Goal: Task Accomplishment & Management: Use online tool/utility

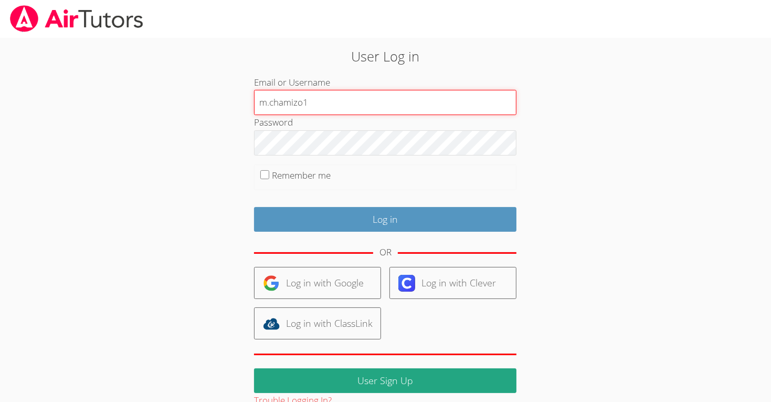
click at [329, 99] on input "m.chamizo1" at bounding box center [385, 102] width 263 height 25
type input "m"
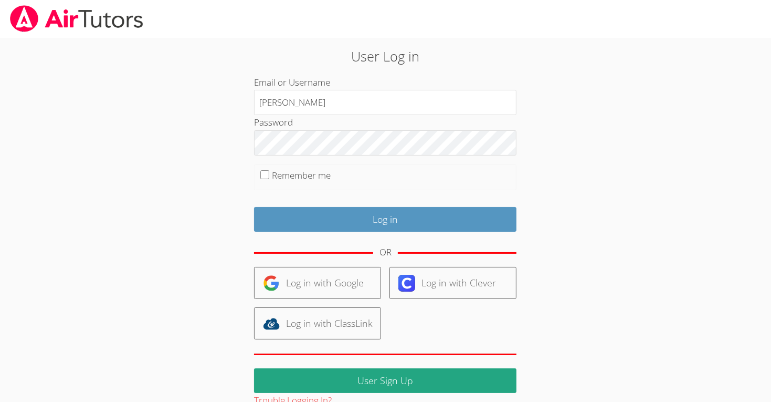
click at [344, 89] on div "Email or Username m.chamizo" at bounding box center [385, 95] width 263 height 40
click at [338, 89] on div "Email or Username m.chamizo" at bounding box center [385, 95] width 263 height 40
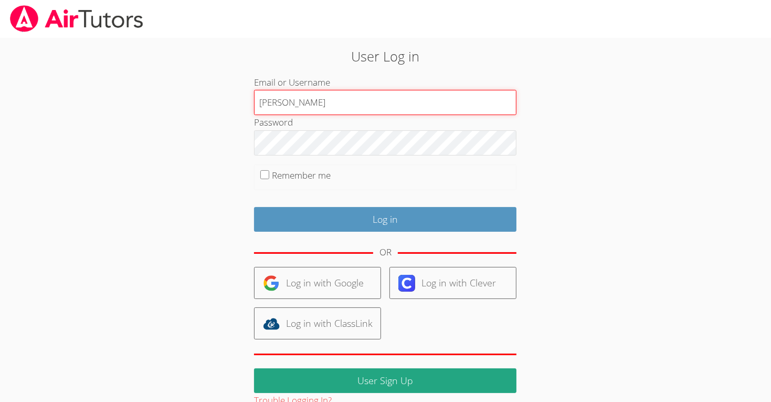
click at [339, 91] on input "m.chamizo" at bounding box center [385, 102] width 263 height 25
type input "m.chamizo1"
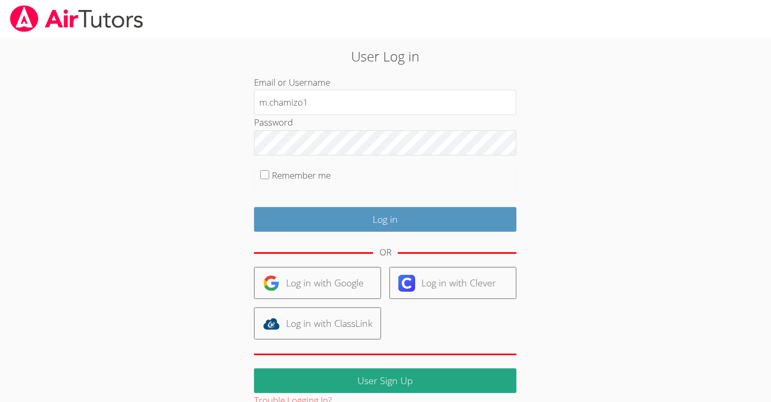
click at [392, 183] on fieldset "Remember me" at bounding box center [385, 177] width 263 height 26
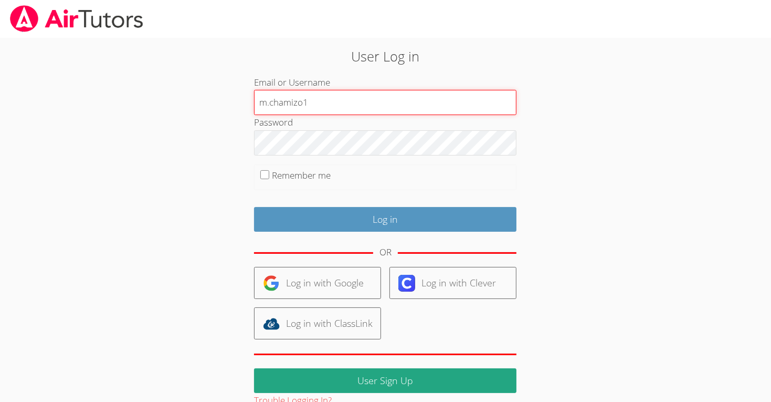
click at [393, 104] on input "m.chamizo1" at bounding box center [385, 102] width 263 height 25
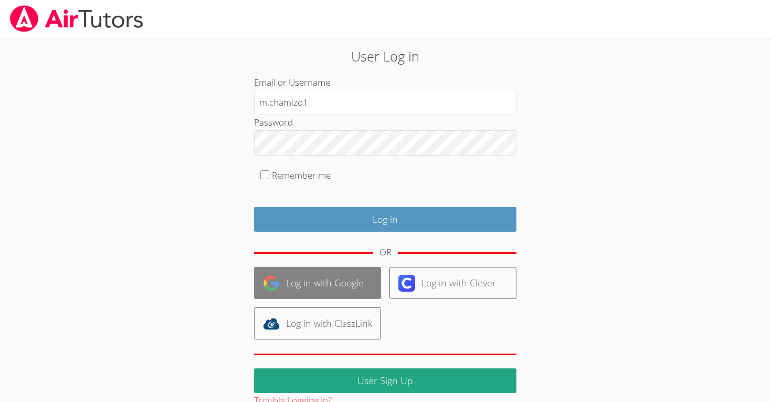
click at [313, 267] on link "Log in with Google" at bounding box center [317, 283] width 127 height 32
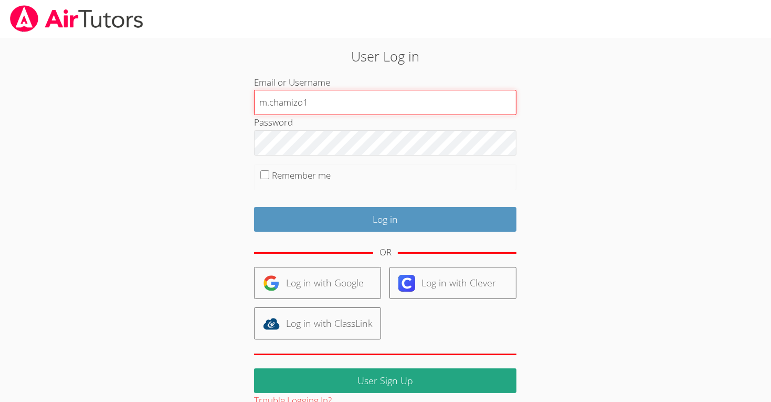
click at [317, 101] on input "m.chamizo1" at bounding box center [385, 102] width 263 height 25
click at [316, 100] on input "m.chamizo.lo" at bounding box center [385, 102] width 263 height 25
type input "m.chamizo.lodiusd.org123456"
click at [254, 207] on input "Log in" at bounding box center [385, 219] width 263 height 25
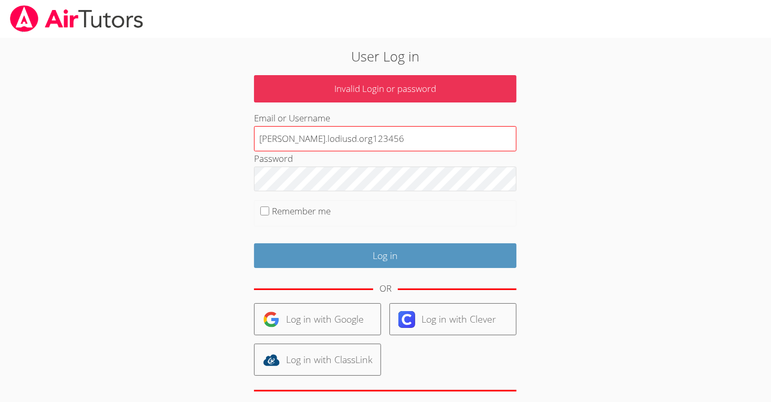
click at [379, 135] on input "m.chamizo.lodiusd.org123456" at bounding box center [385, 138] width 263 height 25
type input "[PERSON_NAME][DOMAIN_NAME]"
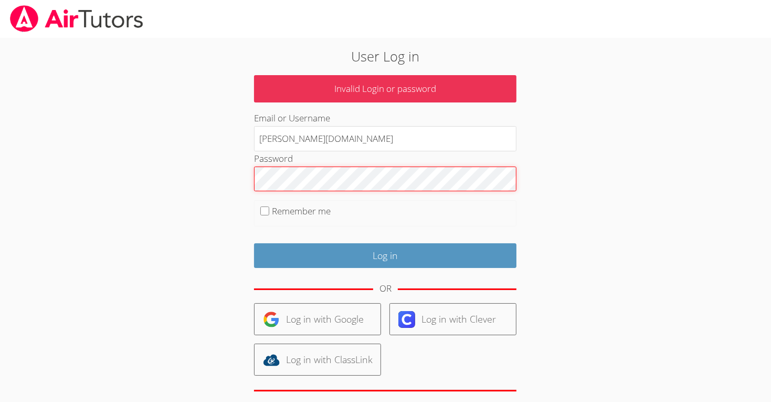
click at [254, 243] on input "Log in" at bounding box center [385, 255] width 263 height 25
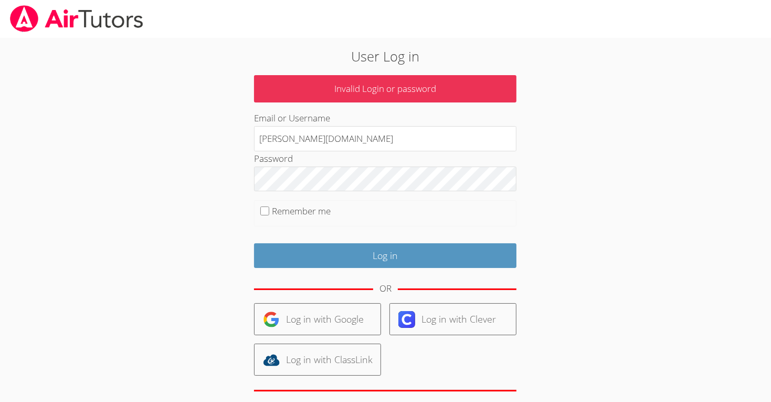
click at [424, 195] on form "Invalid Login or password Email or Username [PERSON_NAME][DOMAIN_NAME] Password…" at bounding box center [385, 260] width 263 height 370
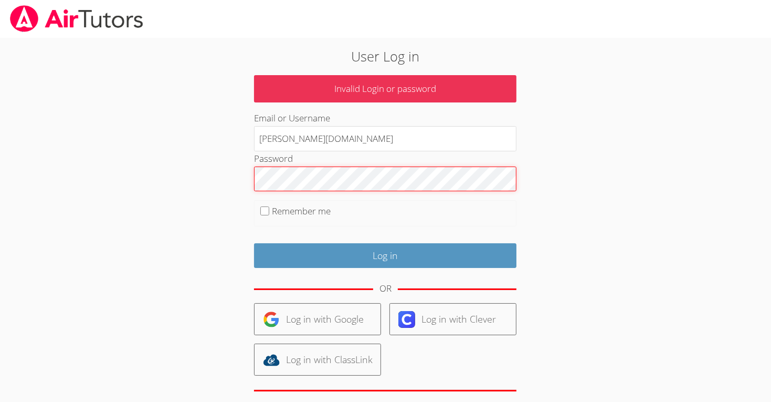
click at [254, 243] on input "Log in" at bounding box center [385, 255] width 263 height 25
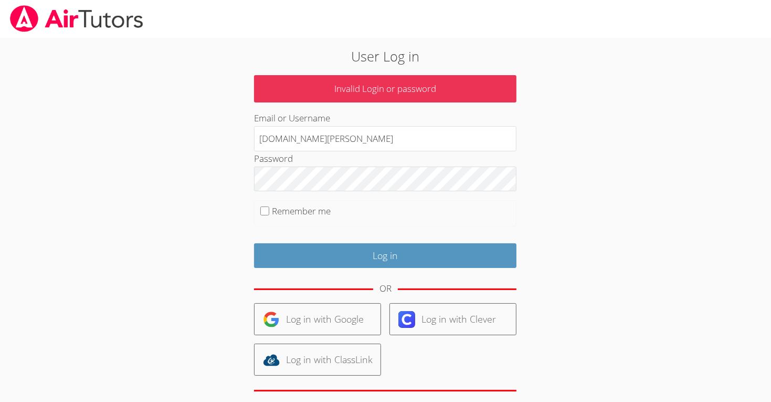
type input "[DOMAIN_NAME][PERSON_NAME]"
click at [254, 243] on input "Log in" at bounding box center [385, 255] width 263 height 25
click at [285, 142] on input "123456m.chamizo.lodiusd.org" at bounding box center [385, 138] width 263 height 25
click at [264, 143] on input "6m.chamizo.lodiusd.org" at bounding box center [385, 138] width 263 height 25
type input "[PERSON_NAME][DOMAIN_NAME]"
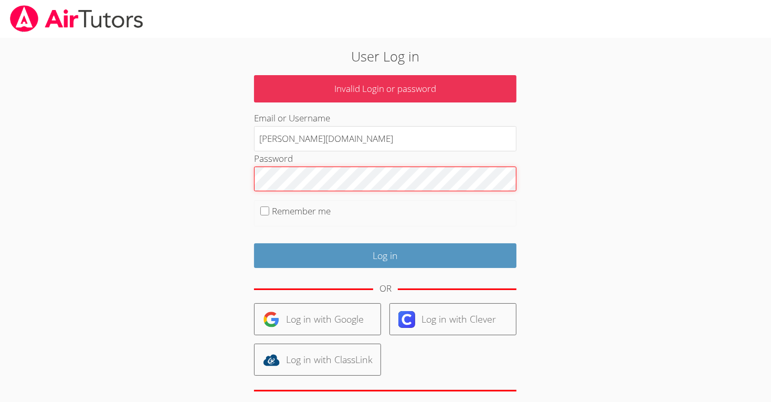
click at [254, 243] on input "Log in" at bounding box center [385, 255] width 263 height 25
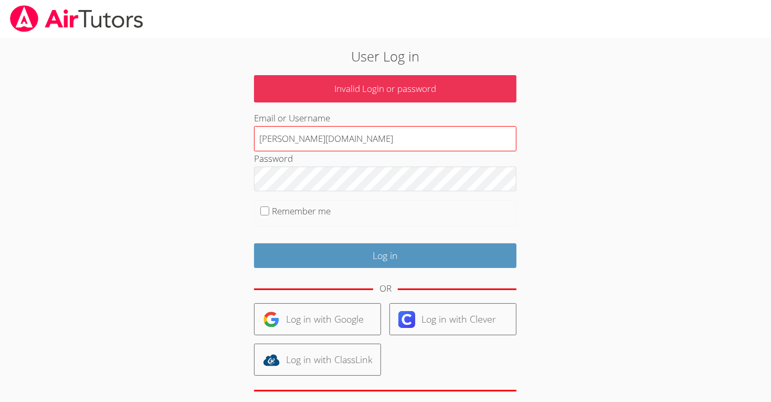
click at [303, 145] on input "[PERSON_NAME][DOMAIN_NAME]" at bounding box center [385, 138] width 263 height 25
type input "[DOMAIN_NAME]"
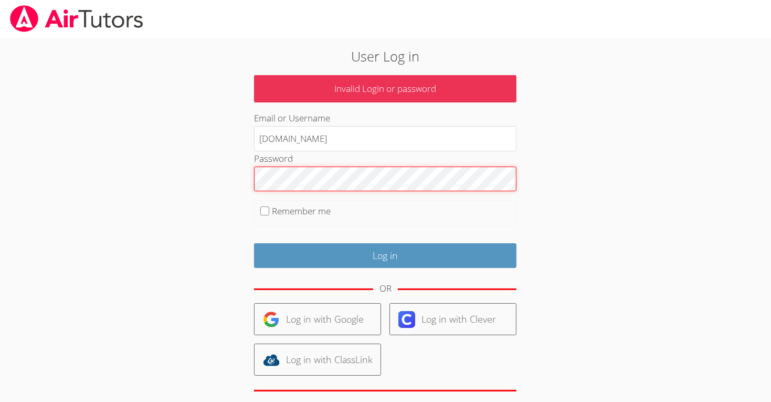
click at [254, 243] on input "Log in" at bounding box center [385, 255] width 263 height 25
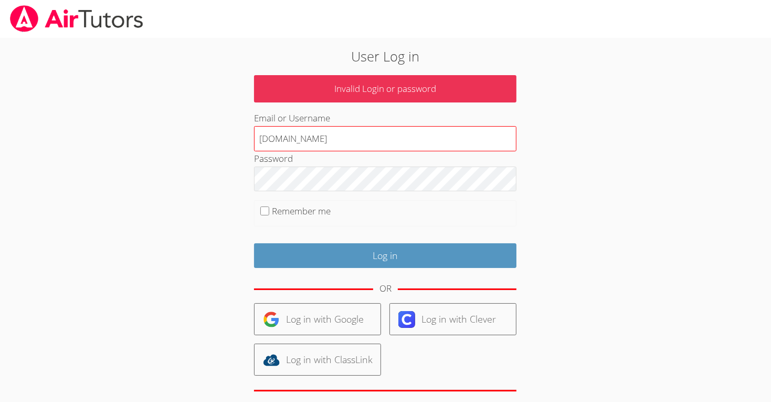
click at [307, 141] on input "[DOMAIN_NAME]" at bounding box center [385, 138] width 263 height 25
click at [368, 146] on input "m.chamizo1.lodiusd.org" at bounding box center [385, 138] width 263 height 25
type input "m.chamizo1@lodiusd.org"
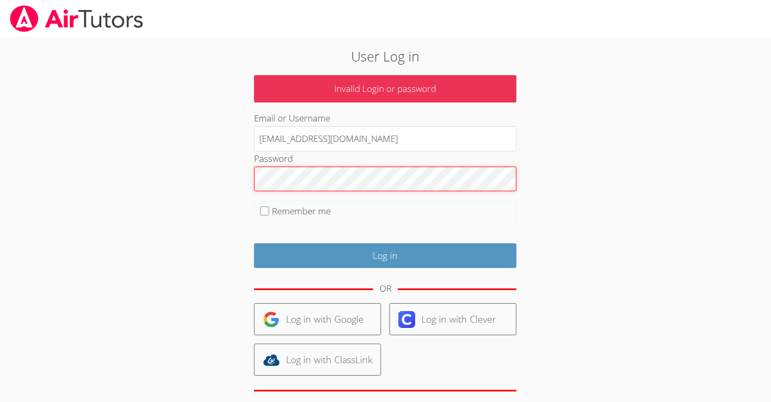
click at [254, 243] on input "Log in" at bounding box center [385, 255] width 263 height 25
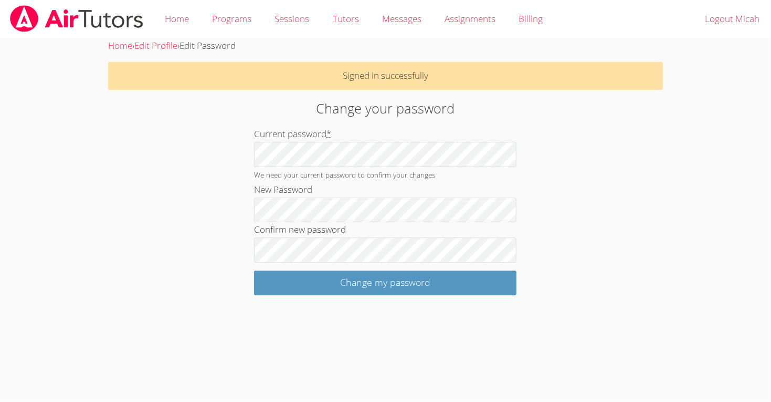
click at [254, 270] on input "Change my password" at bounding box center [385, 282] width 263 height 25
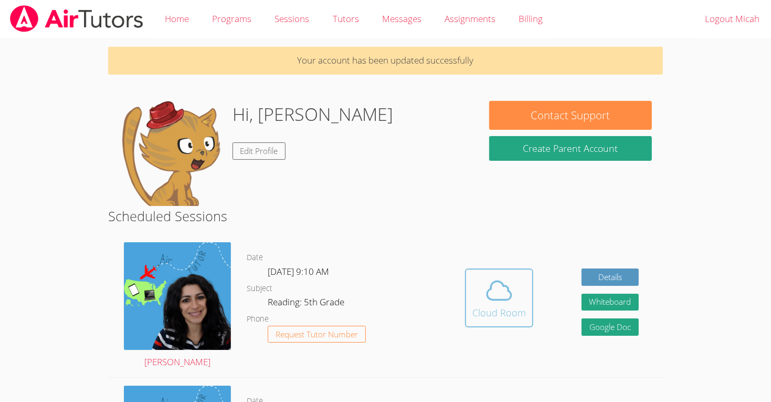
click at [498, 283] on icon at bounding box center [499, 290] width 29 height 29
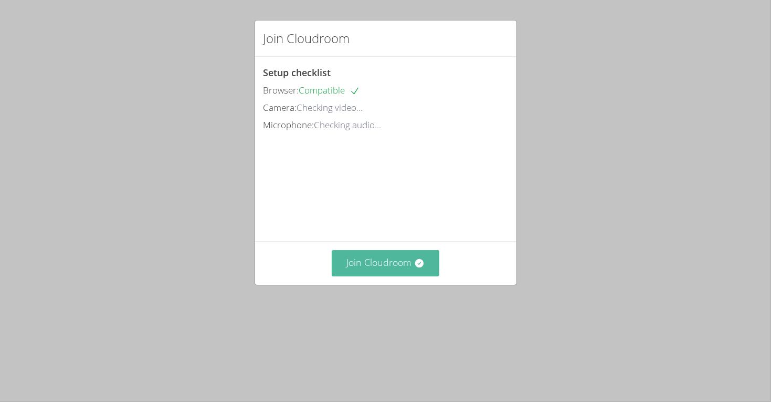
click at [423, 273] on button "Join Cloudroom" at bounding box center [386, 263] width 108 height 26
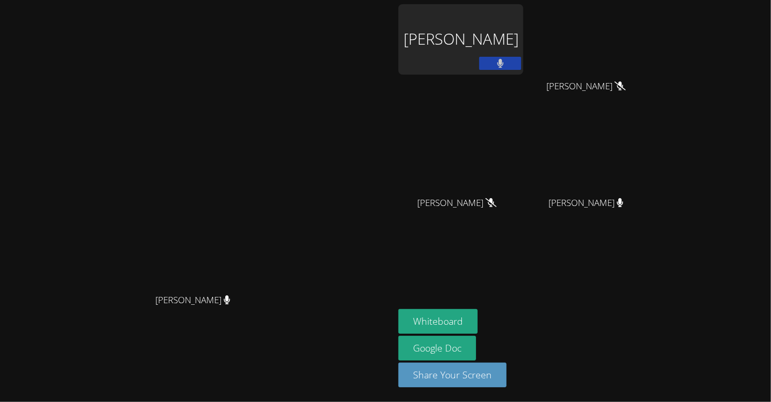
click at [208, 71] on video at bounding box center [198, 179] width 158 height 217
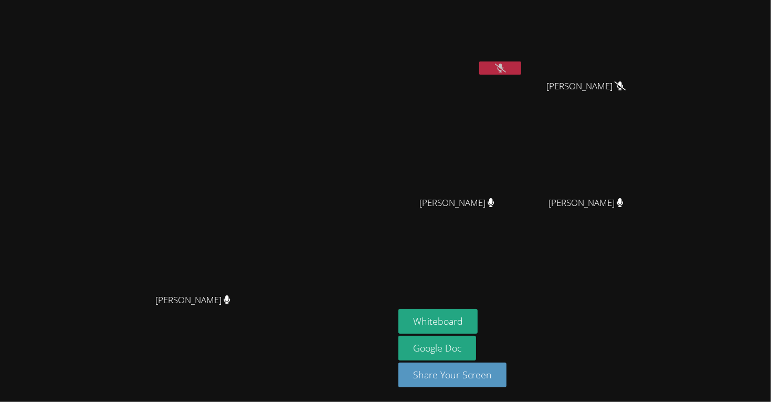
click at [521, 68] on button at bounding box center [500, 67] width 42 height 13
click at [506, 69] on icon at bounding box center [500, 68] width 11 height 9
click at [626, 87] on icon at bounding box center [620, 85] width 11 height 9
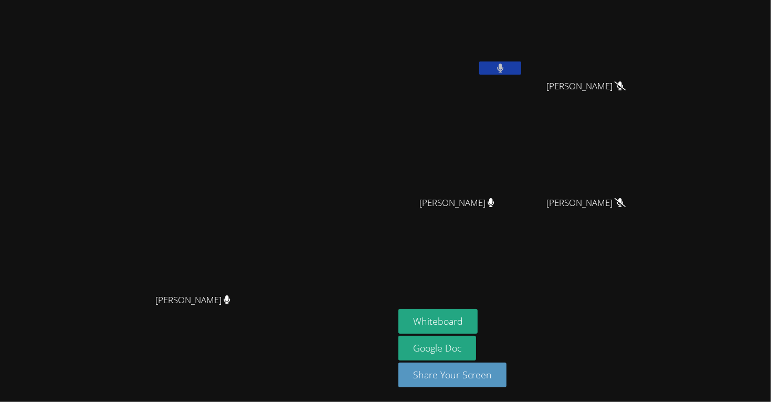
click at [521, 74] on button at bounding box center [500, 67] width 42 height 13
click at [506, 70] on icon at bounding box center [500, 68] width 11 height 9
click at [506, 65] on icon at bounding box center [500, 68] width 11 height 9
click at [524, 59] on video at bounding box center [461, 39] width 125 height 70
click at [521, 63] on button at bounding box center [500, 67] width 42 height 13
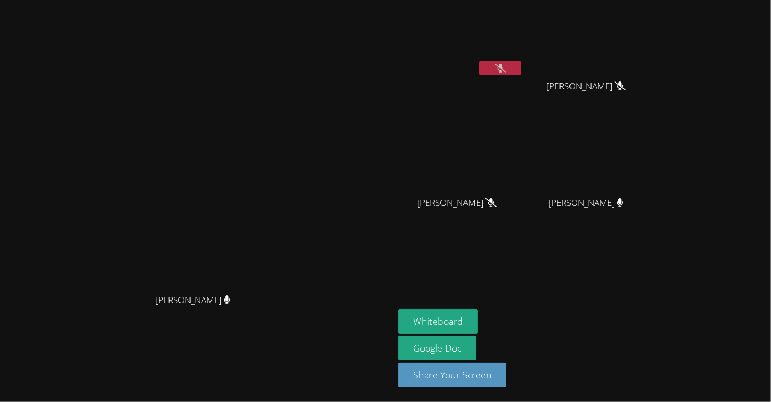
click at [521, 64] on button at bounding box center [500, 67] width 42 height 13
click at [521, 62] on button at bounding box center [500, 67] width 42 height 13
click at [521, 63] on button at bounding box center [500, 67] width 42 height 13
click at [521, 66] on button at bounding box center [500, 67] width 42 height 13
click at [506, 66] on icon at bounding box center [500, 68] width 11 height 9
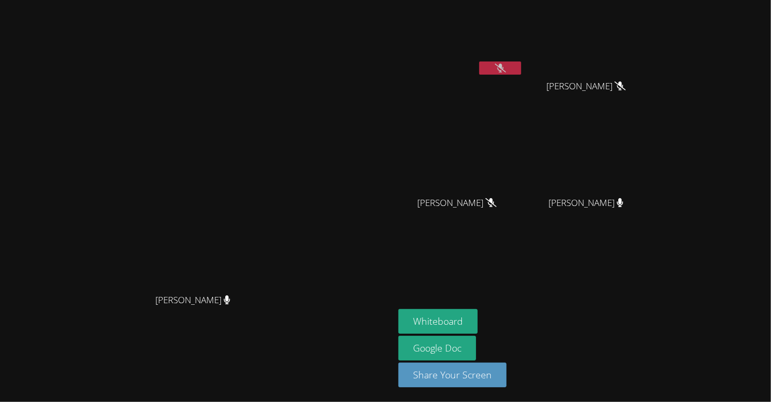
click at [521, 62] on button at bounding box center [500, 67] width 42 height 13
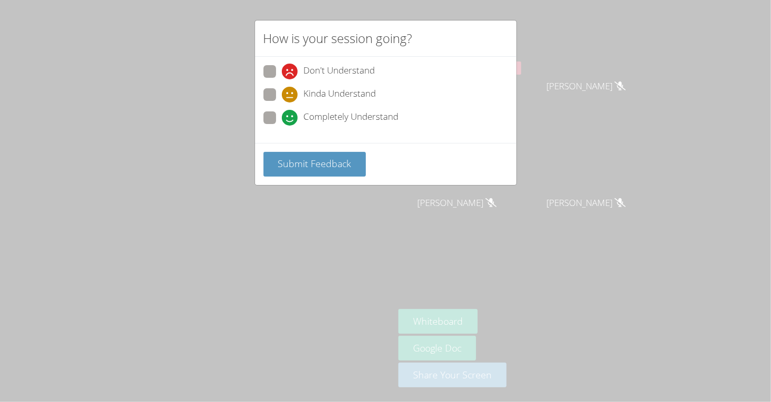
click at [357, 115] on span "Completely Understand" at bounding box center [351, 118] width 95 height 16
click at [291, 115] on input "Completely Understand" at bounding box center [286, 115] width 9 height 9
radio input "true"
click at [350, 164] on span "Submit Feedback" at bounding box center [315, 163] width 74 height 13
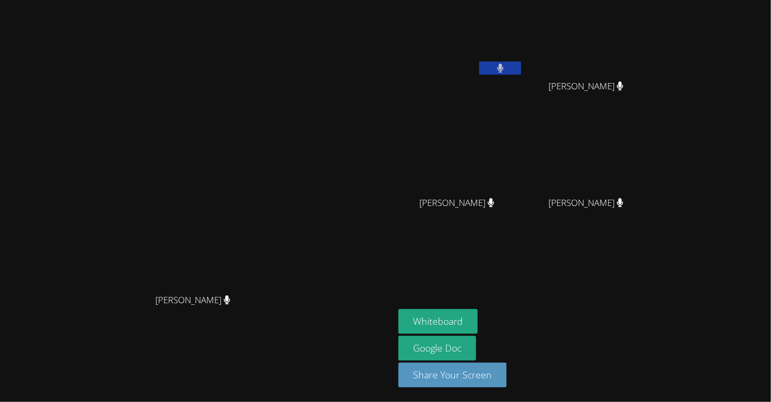
click at [521, 70] on button at bounding box center [500, 67] width 42 height 13
